Goal: Obtain resource: Download file/media

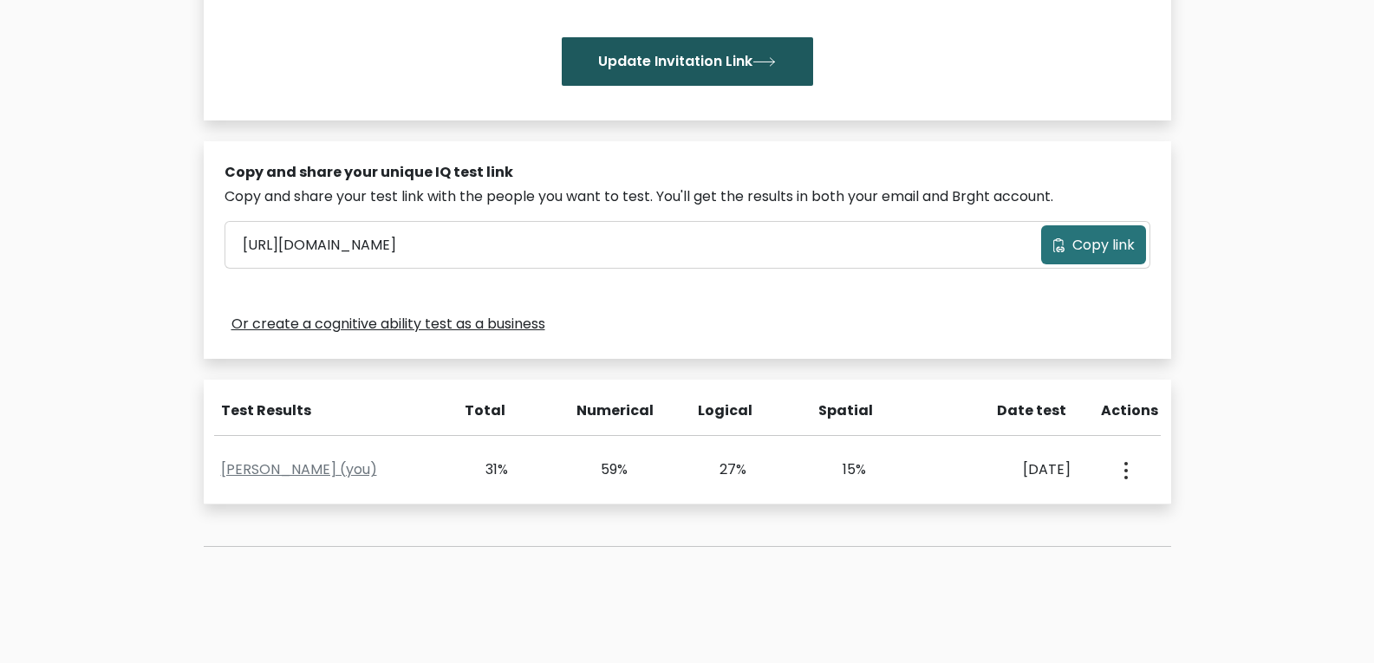
scroll to position [433, 0]
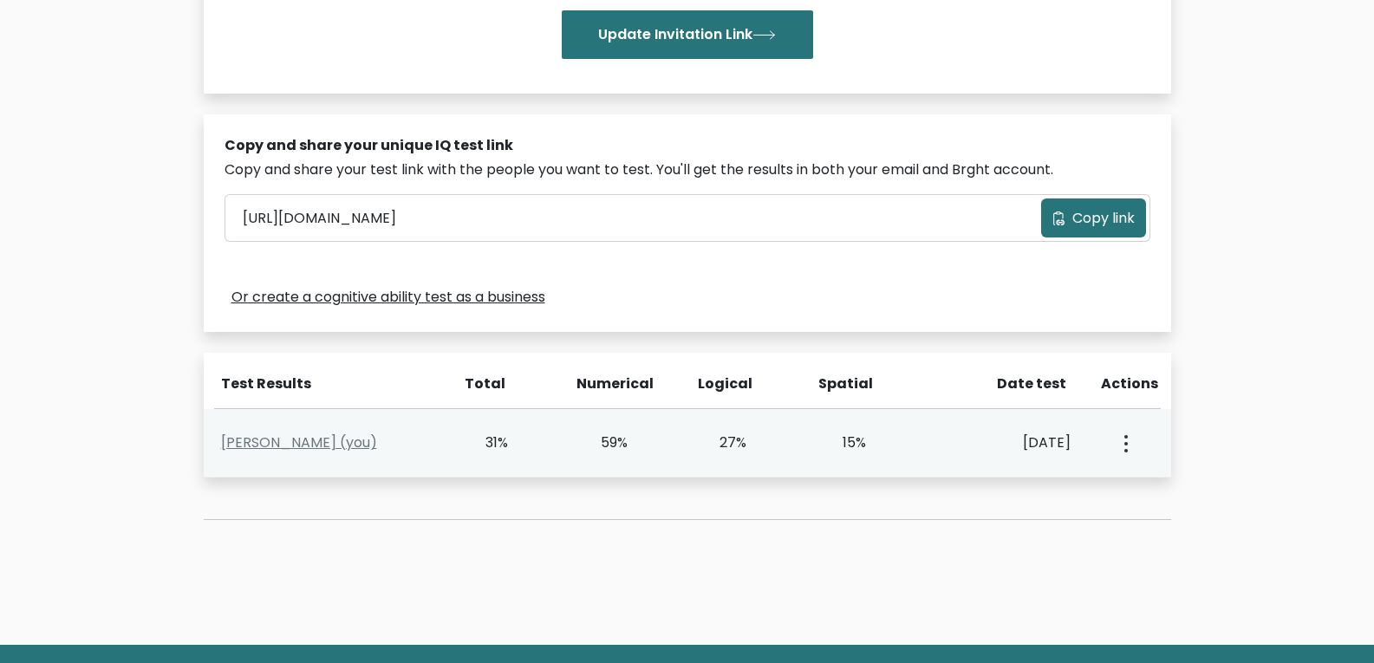
click at [1133, 450] on div "View Profile" at bounding box center [1123, 443] width 59 height 54
click at [1124, 456] on button "button" at bounding box center [1124, 443] width 14 height 54
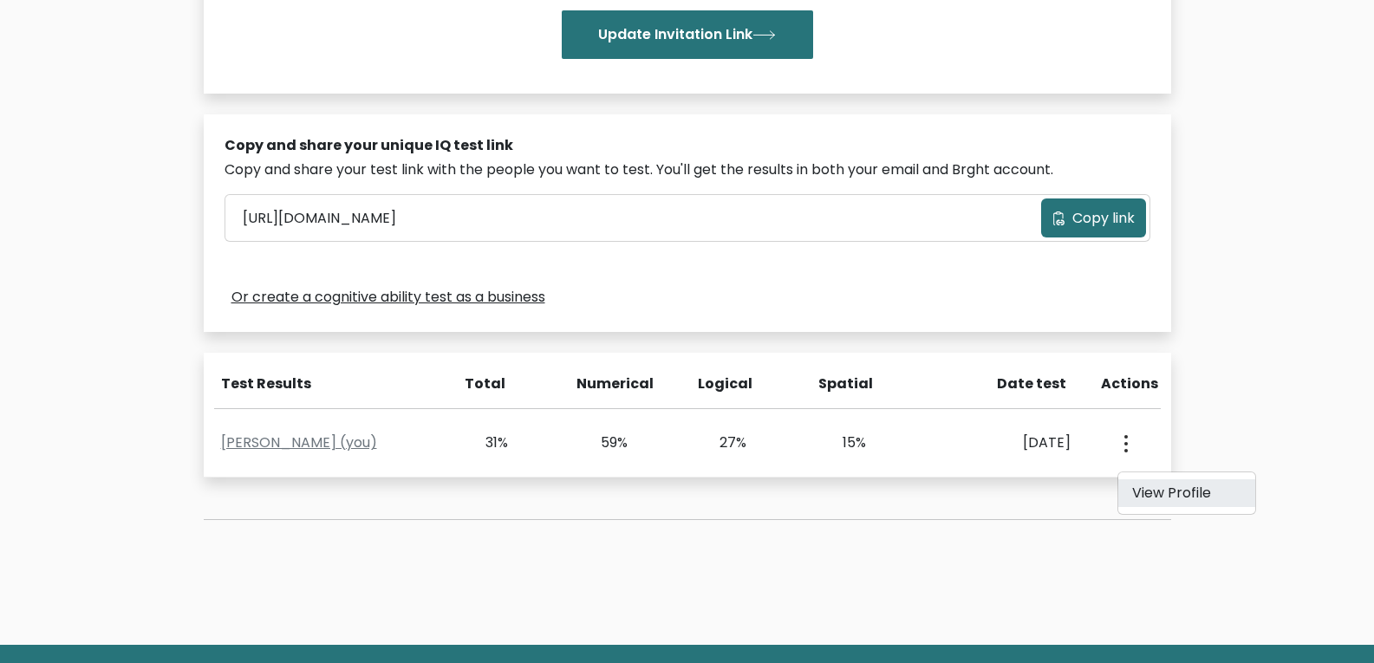
click at [1121, 487] on link "View Profile" at bounding box center [1186, 493] width 137 height 28
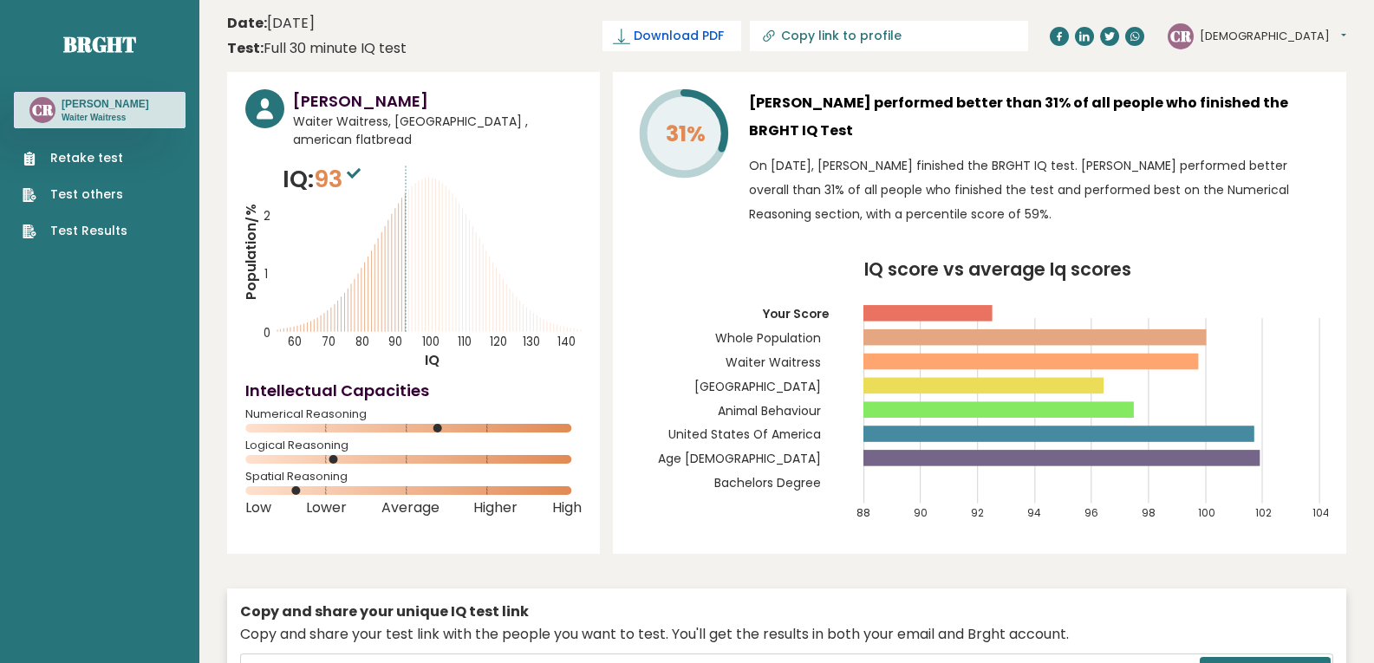
click at [724, 35] on span "Download PDF" at bounding box center [678, 36] width 90 height 18
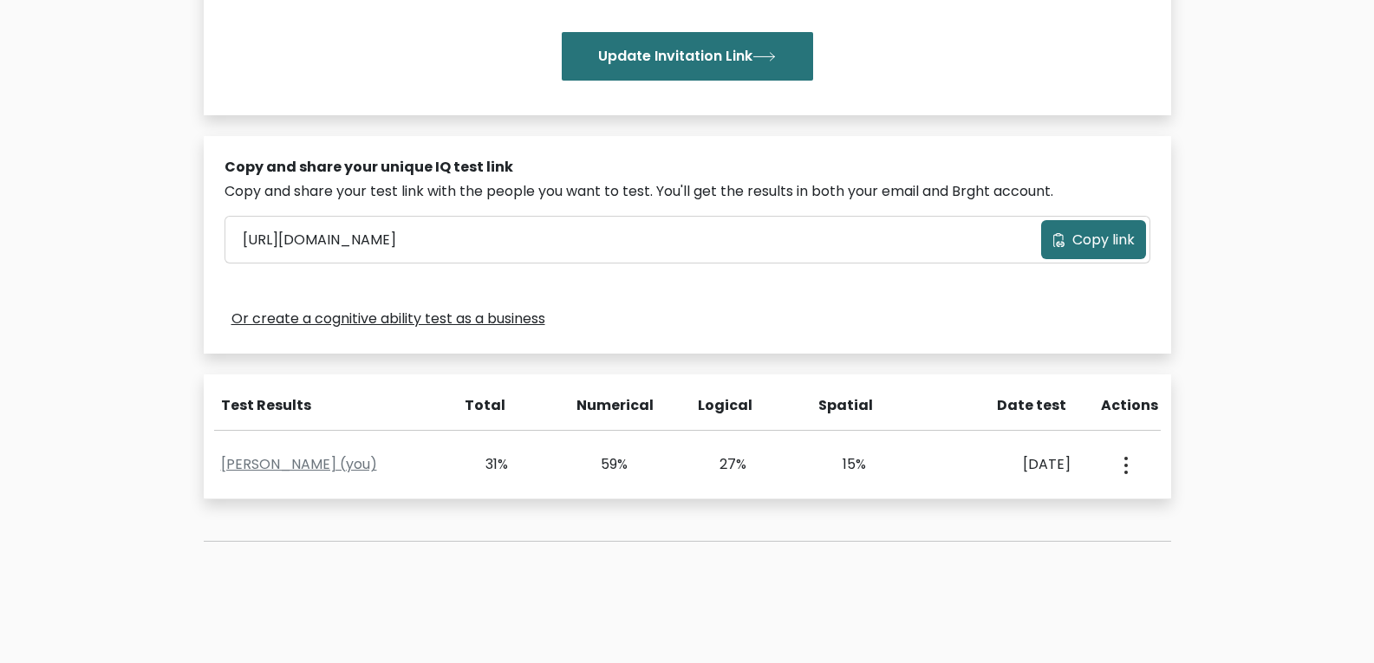
scroll to position [521, 0]
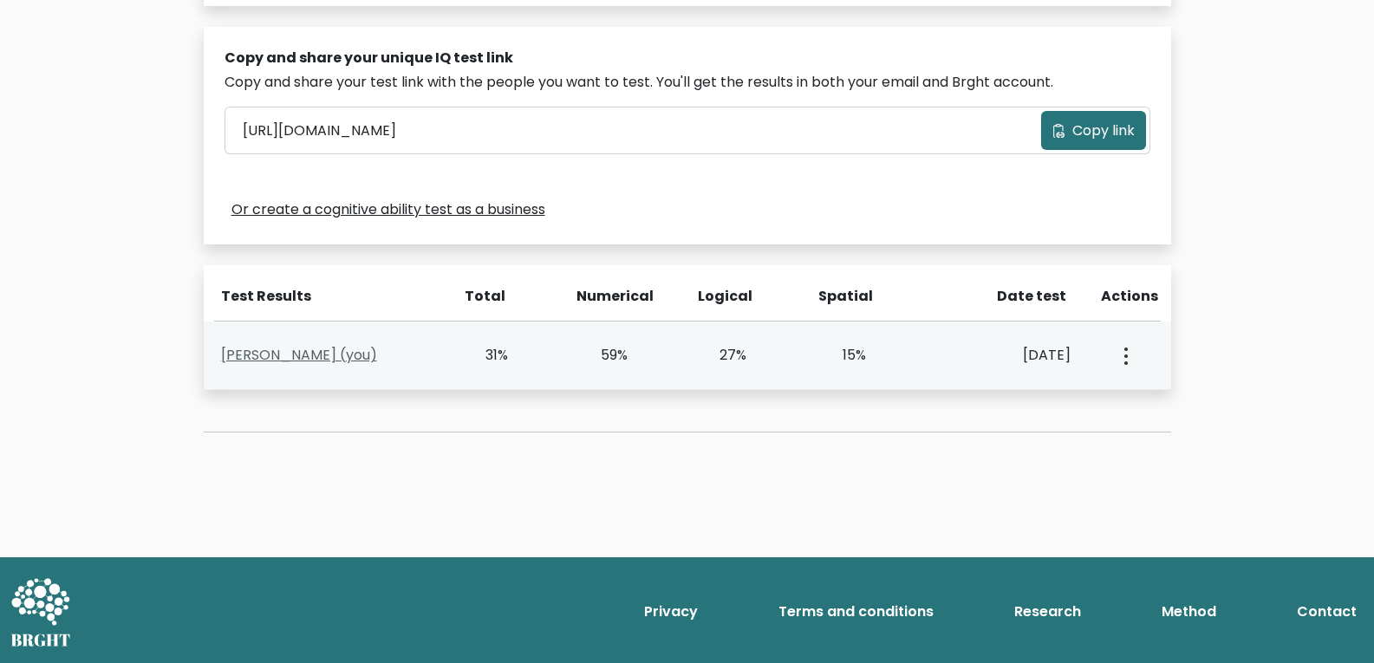
click at [269, 364] on link "[PERSON_NAME] (you)" at bounding box center [299, 355] width 156 height 20
